Goal: Task Accomplishment & Management: Use online tool/utility

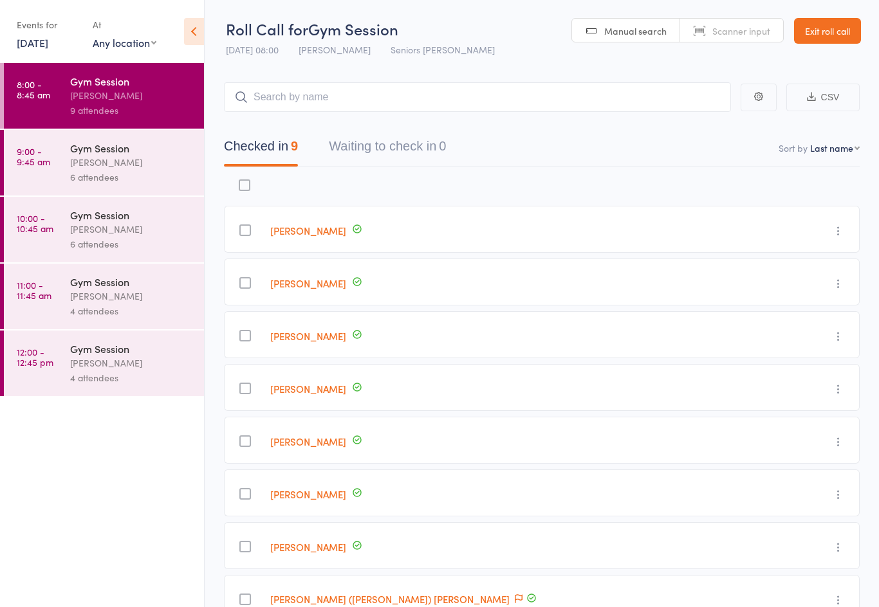
click at [109, 163] on div "[PERSON_NAME]" at bounding box center [131, 162] width 123 height 15
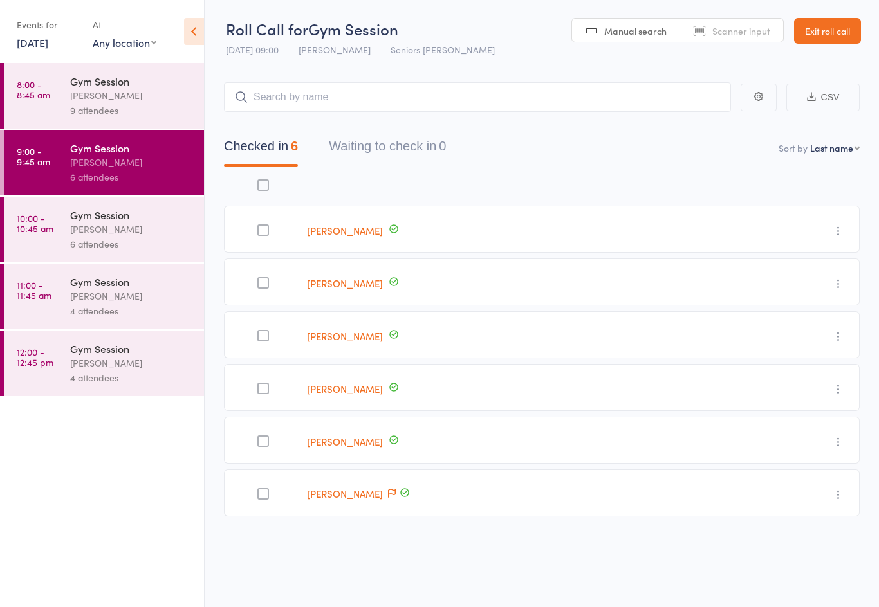
click at [146, 245] on div "6 attendees" at bounding box center [131, 244] width 123 height 15
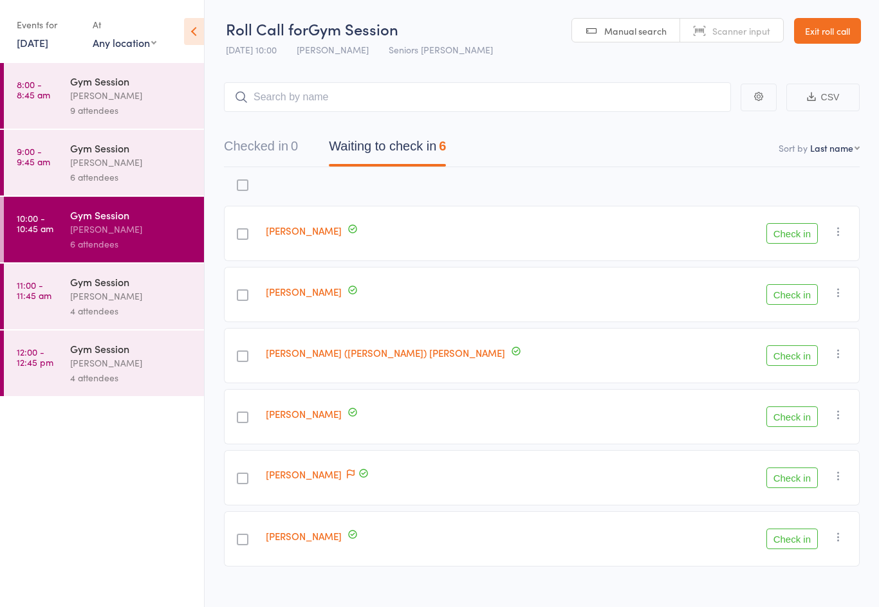
click at [791, 228] on button "Check in" at bounding box center [791, 233] width 51 height 21
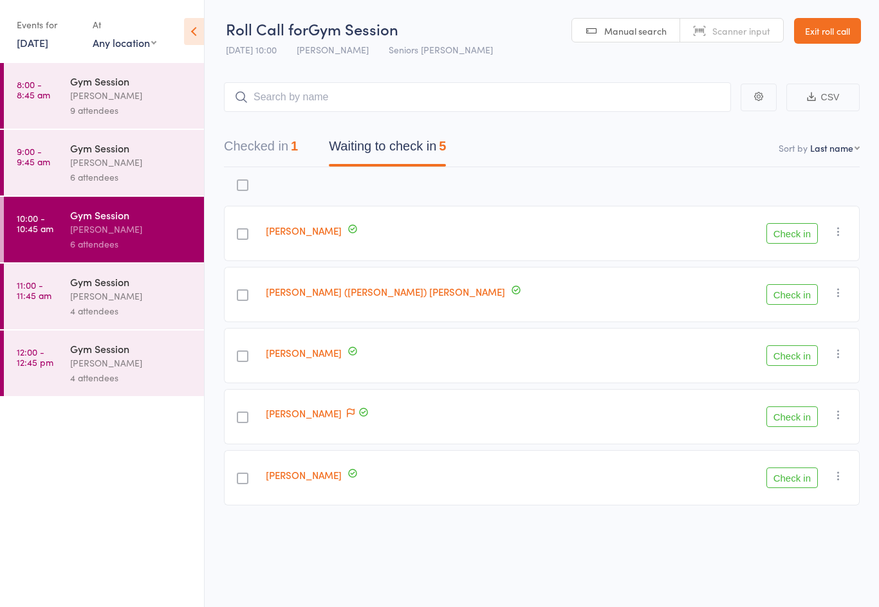
click at [788, 298] on button "Check in" at bounding box center [791, 294] width 51 height 21
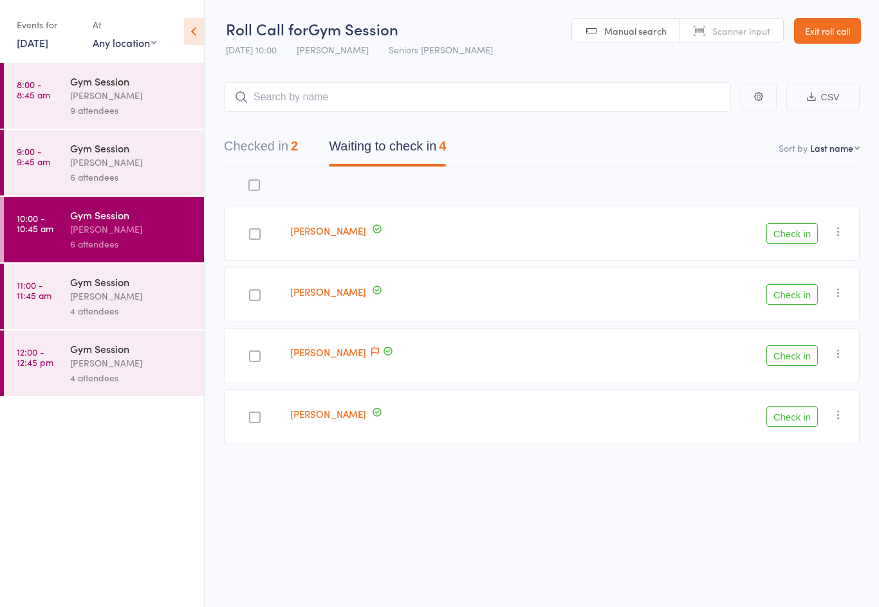
click at [826, 42] on link "Exit roll call" at bounding box center [827, 31] width 67 height 26
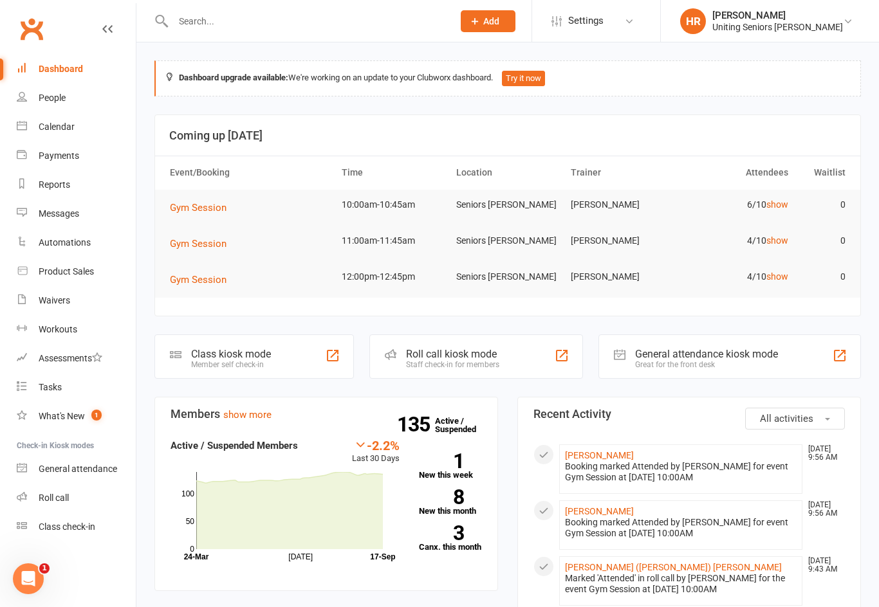
click at [511, 362] on div "Roll call kiosk mode Staff check-in for members" at bounding box center [475, 356] width 213 height 44
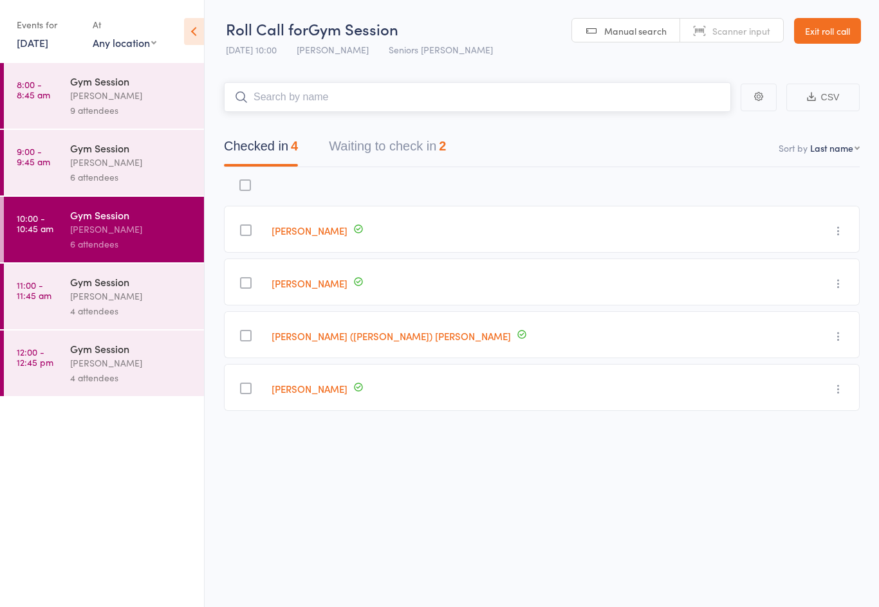
click at [359, 147] on button "Waiting to check in 2" at bounding box center [387, 149] width 117 height 34
